Goal: Information Seeking & Learning: Understand process/instructions

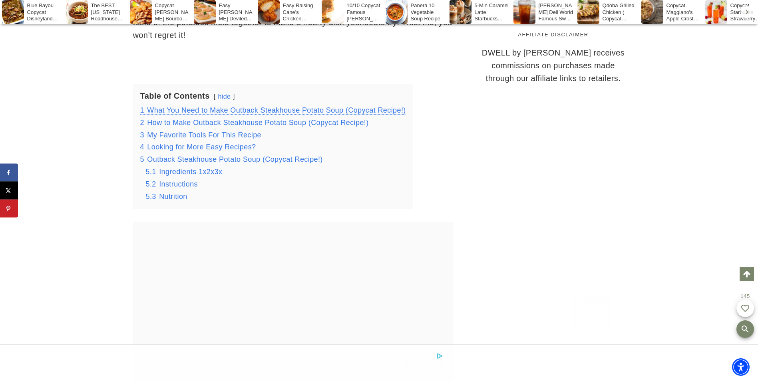
click at [348, 106] on span "What You Need to Make Outback Steakhouse Potato Soup (Copycat Recipe!)" at bounding box center [276, 110] width 258 height 8
